Goal: Download file/media

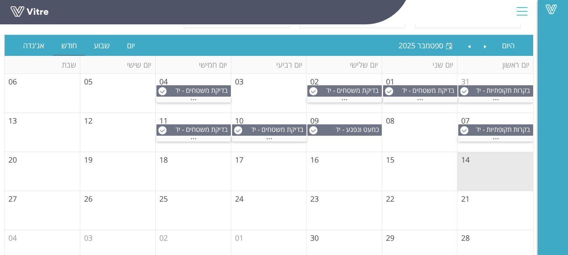
scroll to position [84, 0]
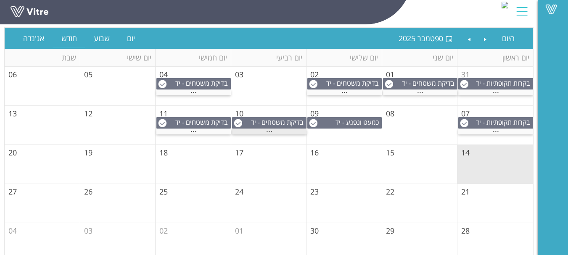
click at [270, 132] on span "..." at bounding box center [269, 129] width 6 height 9
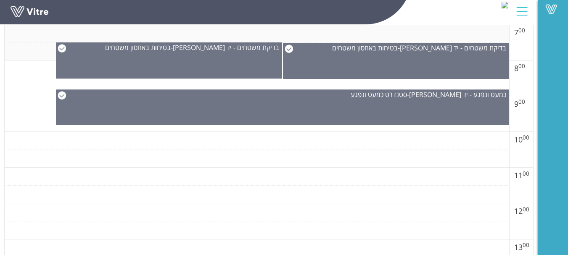
scroll to position [379, 0]
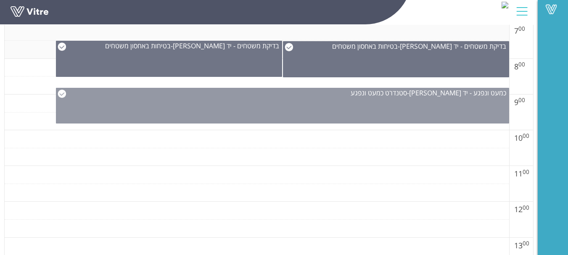
click at [289, 101] on div "כמעט ונפגע - יד [PERSON_NAME] - סטנדרט כמעט ונפגע" at bounding box center [282, 106] width 453 height 36
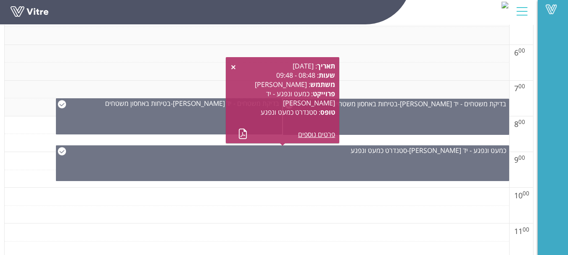
scroll to position [294, 0]
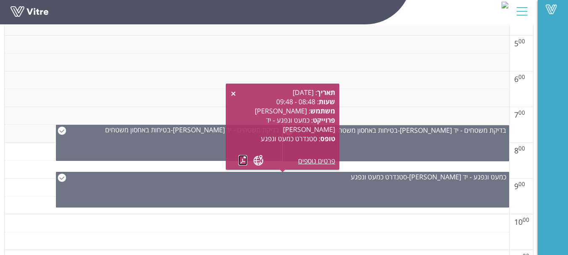
click at [243, 159] on link at bounding box center [243, 160] width 9 height 11
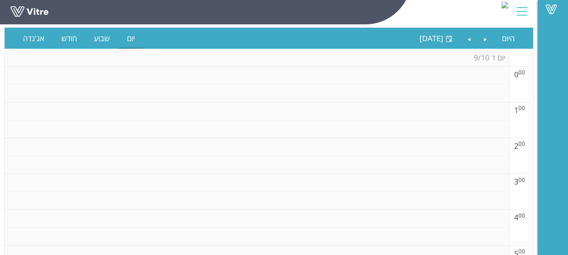
scroll to position [0, 0]
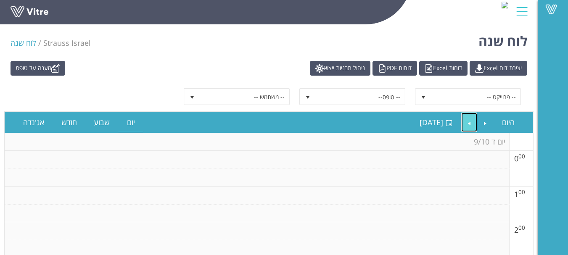
click at [470, 123] on link "Next" at bounding box center [469, 122] width 16 height 19
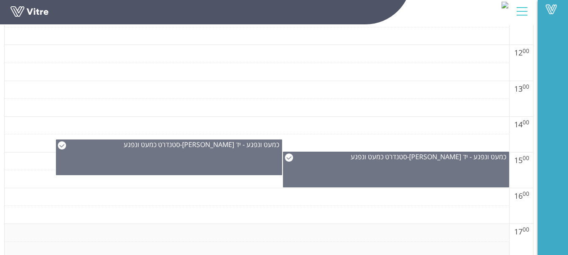
scroll to position [547, 0]
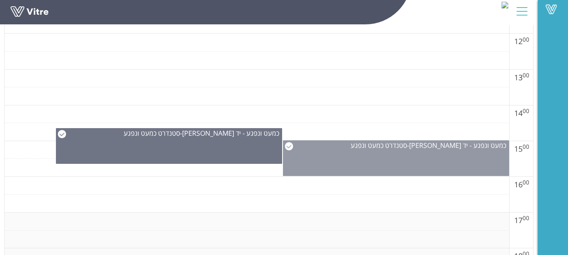
click at [423, 162] on div "כמעט ונפגע - יד [PERSON_NAME] - סטנדרט כמעט ונפגע" at bounding box center [396, 158] width 226 height 36
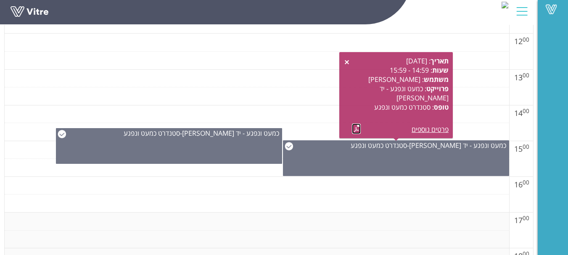
click at [355, 129] on link at bounding box center [356, 129] width 9 height 11
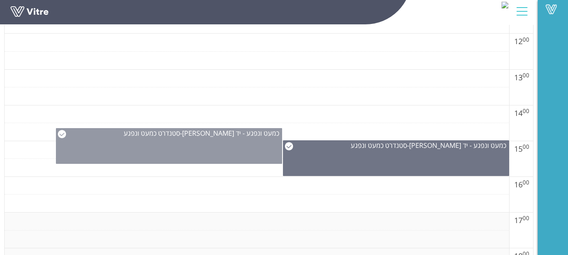
click at [182, 153] on div "כמעט ונפגע - יד [PERSON_NAME] - סטנדרט כמעט ונפגע" at bounding box center [169, 146] width 226 height 36
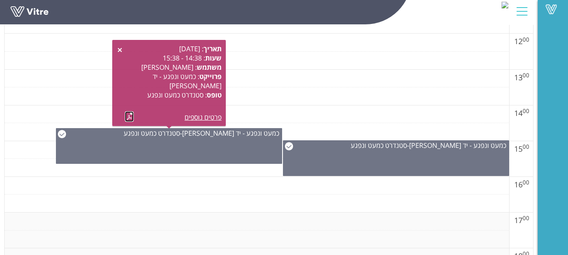
click at [130, 117] on link at bounding box center [129, 116] width 9 height 11
